Goal: Transaction & Acquisition: Purchase product/service

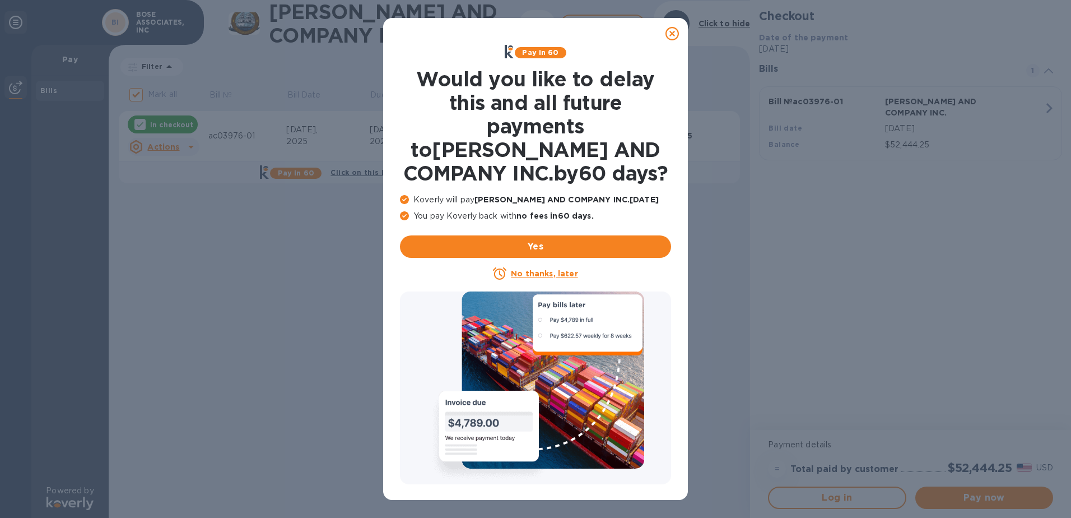
click at [672, 33] on icon at bounding box center [672, 33] width 13 height 13
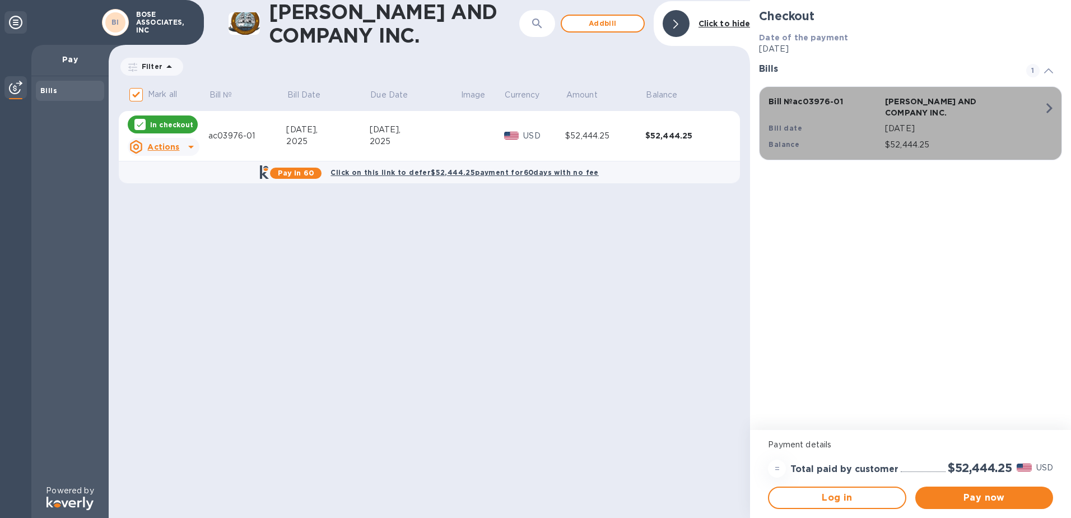
click at [1047, 109] on icon "button" at bounding box center [1049, 108] width 20 height 20
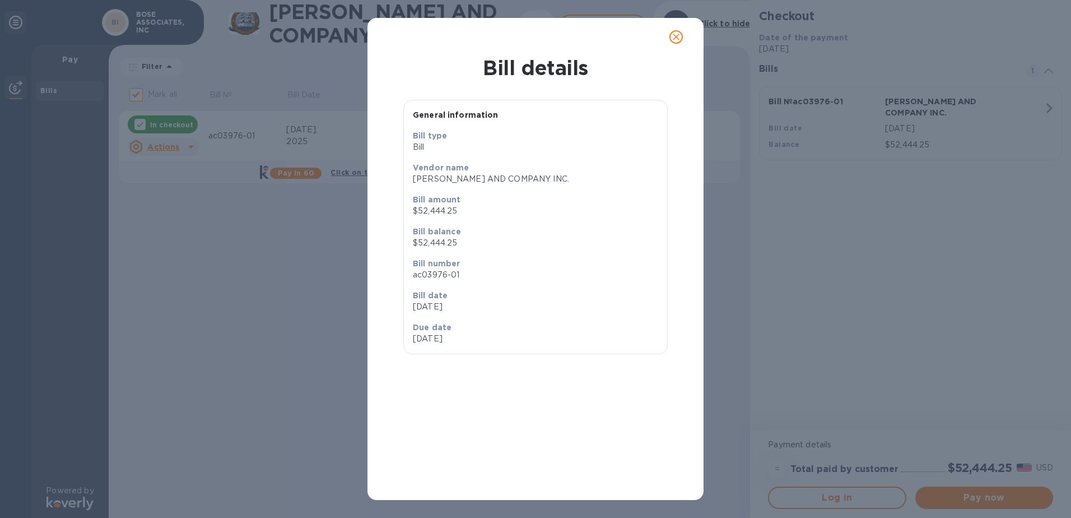
click at [676, 36] on icon "close" at bounding box center [676, 37] width 7 height 7
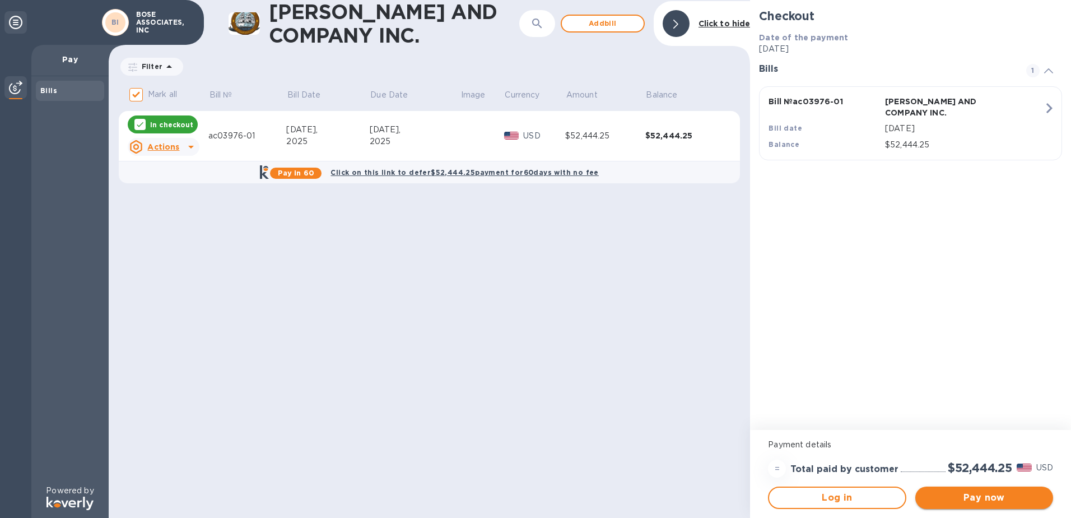
click at [989, 496] on span "Pay now" at bounding box center [984, 497] width 120 height 13
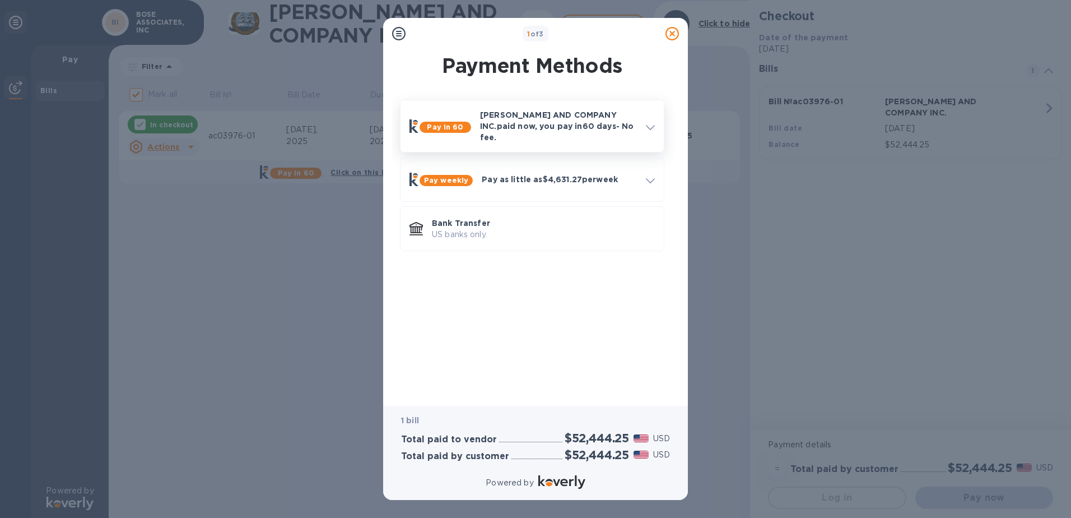
click at [603, 127] on p "[PERSON_NAME] AND COMPANY INC. paid now, you pay [DATE] - No fee." at bounding box center [558, 126] width 157 height 34
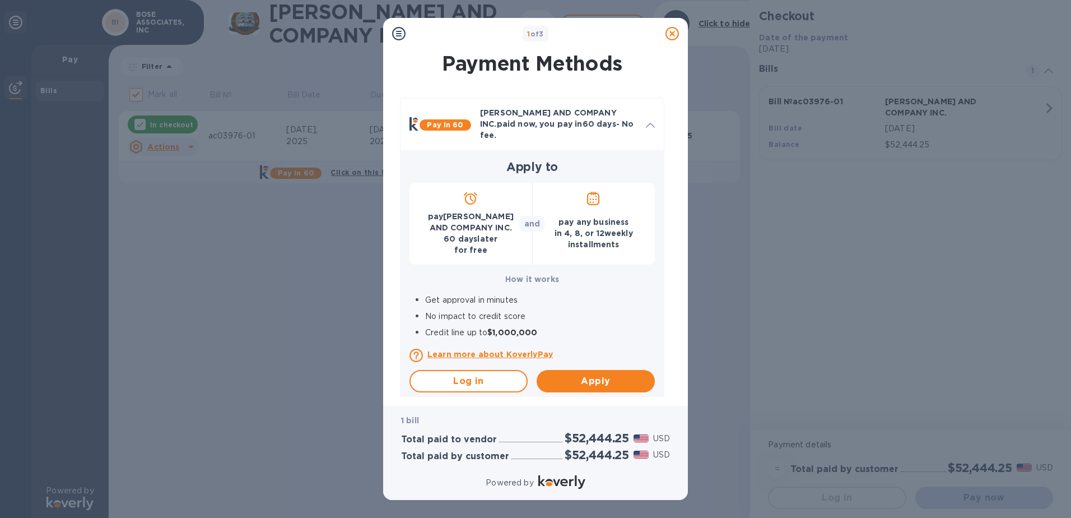
click at [667, 420] on p "1 bill" at bounding box center [535, 421] width 269 height 12
click at [650, 119] on span at bounding box center [650, 124] width 9 height 11
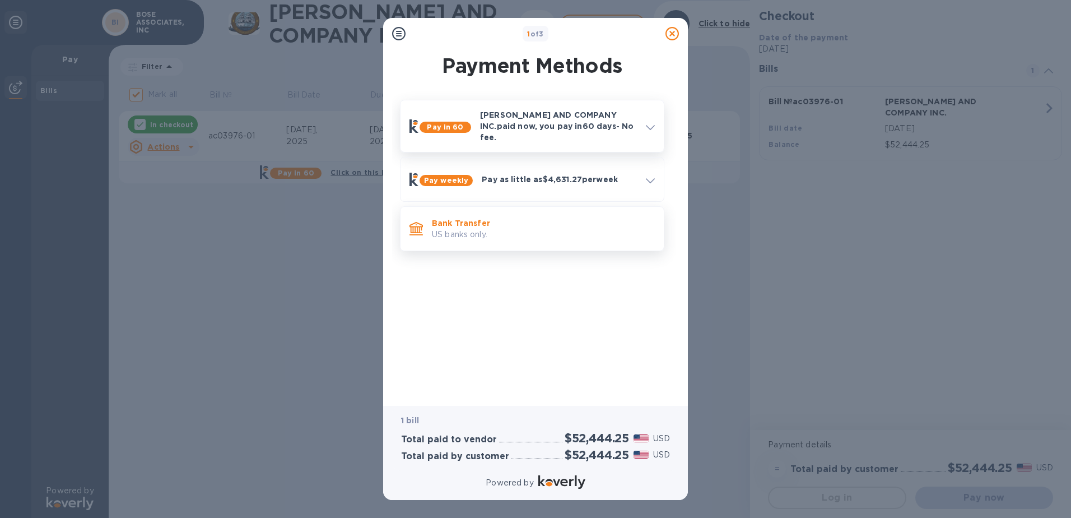
click at [508, 217] on p "Bank Transfer" at bounding box center [543, 222] width 223 height 11
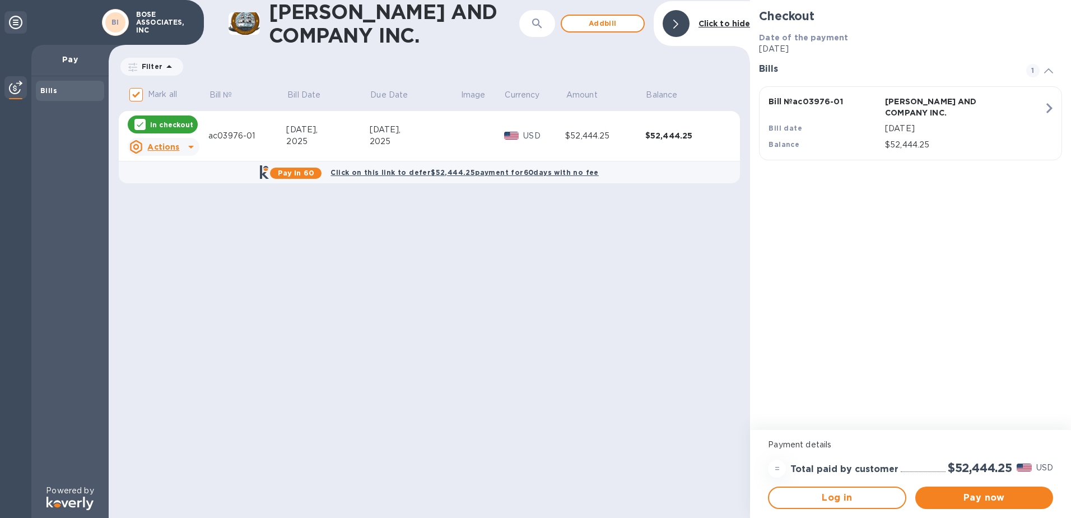
click at [114, 19] on b "BI" at bounding box center [116, 22] width 8 height 8
click at [15, 22] on icon at bounding box center [15, 22] width 13 height 13
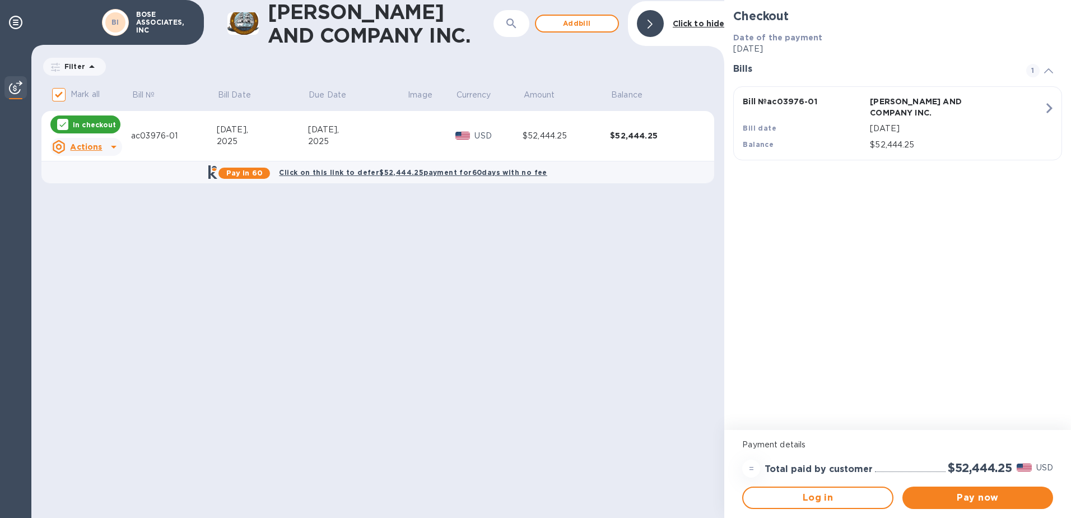
click at [698, 25] on b "Click to hide" at bounding box center [699, 23] width 52 height 9
